Goal: Check status: Check status

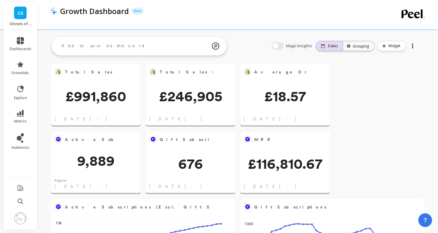
click at [335, 44] on p "Dates" at bounding box center [333, 46] width 10 height 5
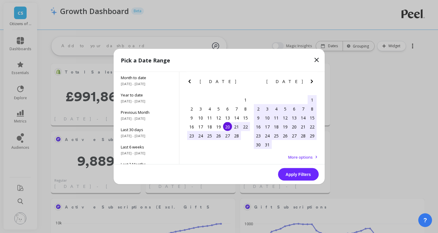
click at [316, 59] on icon at bounding box center [316, 60] width 7 height 7
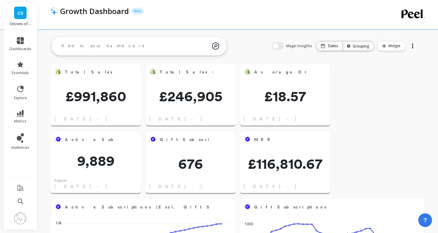
click at [336, 44] on p "Dates" at bounding box center [333, 46] width 10 height 5
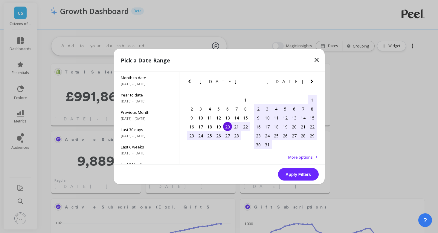
click at [312, 80] on icon "Next Month" at bounding box center [312, 82] width 2 height 4
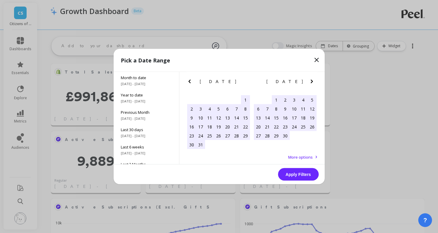
click at [312, 80] on icon "Next Month" at bounding box center [312, 82] width 2 height 4
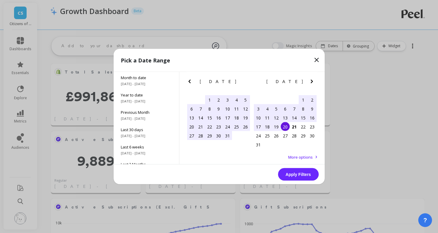
click at [299, 174] on button "Apply Filters" at bounding box center [298, 174] width 41 height 13
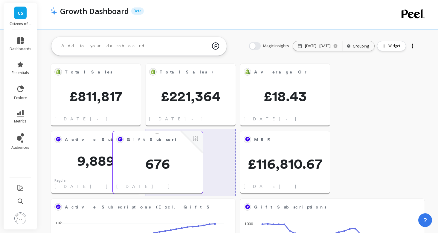
drag, startPoint x: 207, startPoint y: 167, endPoint x: 172, endPoint y: 167, distance: 34.7
click at [172, 167] on span "676" at bounding box center [158, 164] width 90 height 14
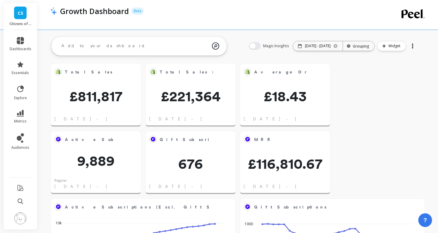
drag, startPoint x: 272, startPoint y: 20, endPoint x: 282, endPoint y: 26, distance: 11.3
click at [272, 20] on div at bounding box center [213, 19] width 327 height 6
click at [313, 51] on div "Magic Insights Date: [DATE] - [DATE] Time grouping: Grouping Widget" at bounding box center [332, 45] width 181 height 19
click at [313, 50] on div "[DATE] - [DATE]" at bounding box center [318, 46] width 50 height 10
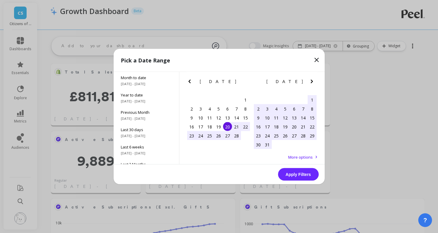
click at [309, 84] on icon "Next Month" at bounding box center [311, 81] width 7 height 7
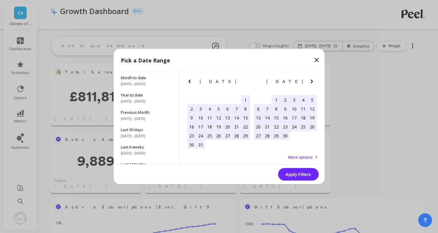
click at [309, 84] on icon "Next Month" at bounding box center [311, 81] width 7 height 7
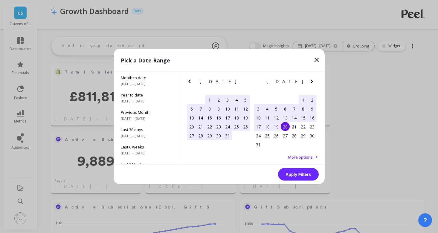
click at [228, 135] on div "31" at bounding box center [227, 135] width 9 height 9
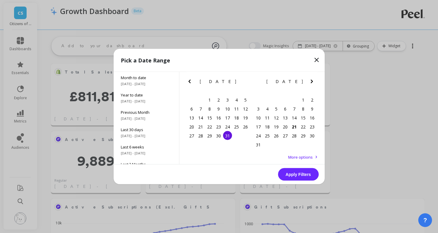
click at [297, 176] on button "Apply Filters" at bounding box center [298, 174] width 41 height 13
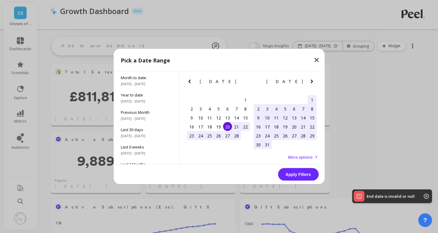
click at [297, 176] on button "Apply Filters" at bounding box center [298, 174] width 41 height 13
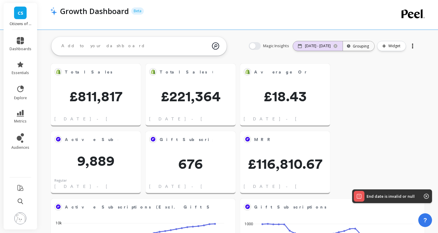
click at [310, 43] on div "[DATE] - [DATE]" at bounding box center [318, 46] width 50 height 10
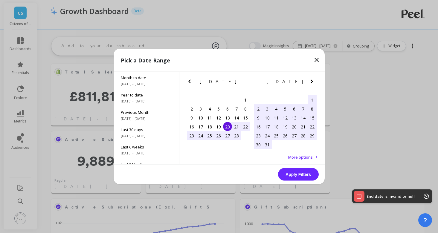
click at [311, 82] on icon "Next Month" at bounding box center [311, 81] width 7 height 7
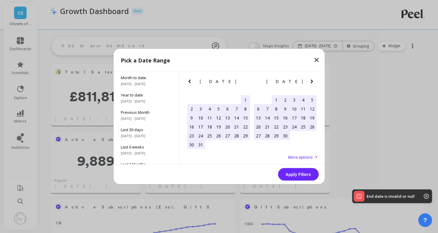
click at [311, 82] on icon "Next Month" at bounding box center [311, 81] width 7 height 7
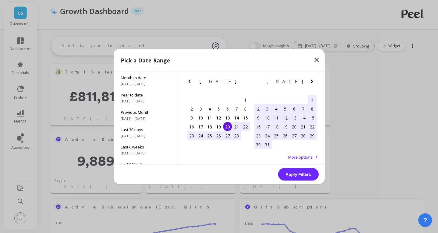
click at [311, 82] on icon "Next Month" at bounding box center [311, 81] width 7 height 7
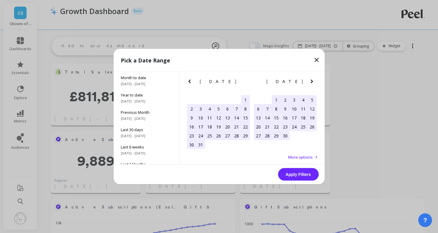
click at [311, 82] on icon "Next Month" at bounding box center [311, 81] width 7 height 7
click at [311, 83] on icon "Next Month" at bounding box center [312, 82] width 2 height 4
click at [293, 135] on div "31" at bounding box center [294, 135] width 9 height 9
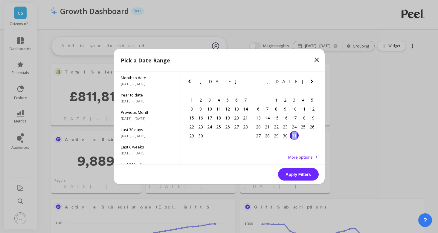
click at [293, 135] on div "31" at bounding box center [294, 135] width 9 height 9
click at [299, 174] on button "Apply Filters" at bounding box center [298, 174] width 41 height 13
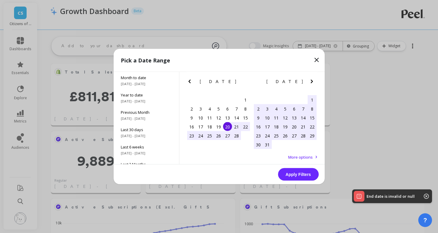
click at [315, 81] on icon "Next Month" at bounding box center [311, 81] width 7 height 7
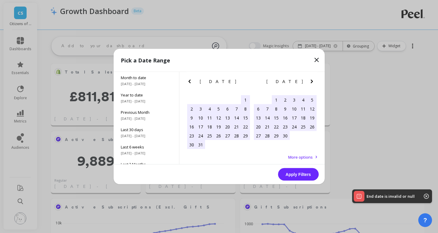
click at [312, 81] on icon "Next Month" at bounding box center [312, 82] width 2 height 4
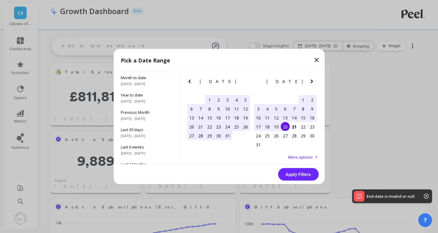
click at [190, 82] on icon "Previous Month" at bounding box center [189, 81] width 7 height 7
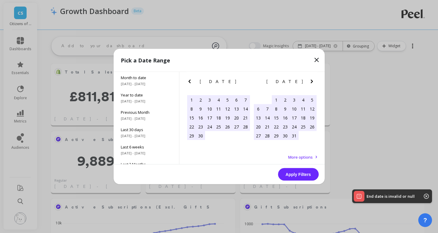
click at [279, 97] on div "1" at bounding box center [276, 99] width 9 height 9
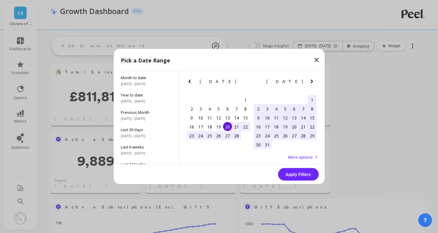
click at [297, 137] on div "27" at bounding box center [294, 135] width 9 height 9
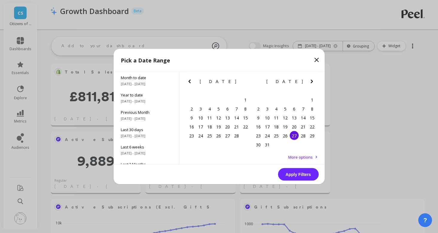
click at [312, 80] on icon "Next Month" at bounding box center [311, 81] width 7 height 7
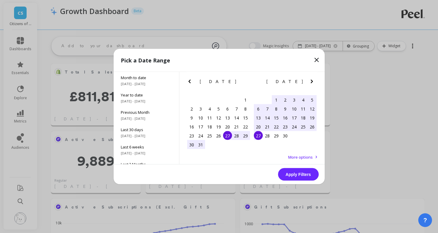
click at [311, 80] on icon "Next Month" at bounding box center [311, 81] width 7 height 7
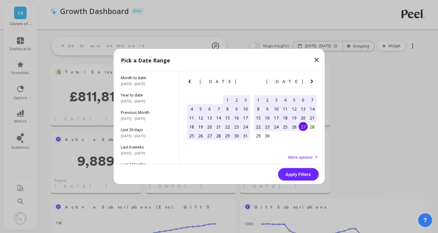
click at [311, 80] on icon "Next Month" at bounding box center [311, 81] width 7 height 7
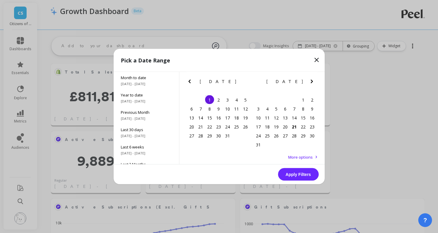
click at [207, 102] on div "1" at bounding box center [209, 99] width 9 height 9
click at [225, 137] on div "31" at bounding box center [227, 135] width 9 height 9
click at [210, 103] on div "1" at bounding box center [209, 99] width 9 height 9
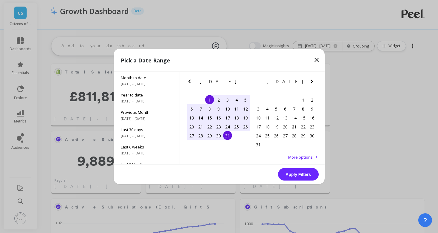
click at [230, 136] on div "31" at bounding box center [227, 135] width 9 height 9
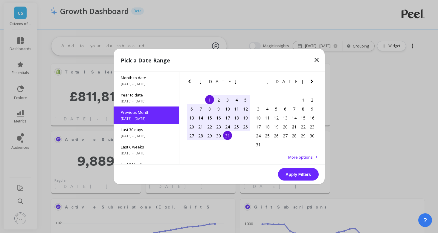
click at [300, 174] on button "Apply Filters" at bounding box center [298, 174] width 41 height 13
